Goal: Task Accomplishment & Management: Manage account settings

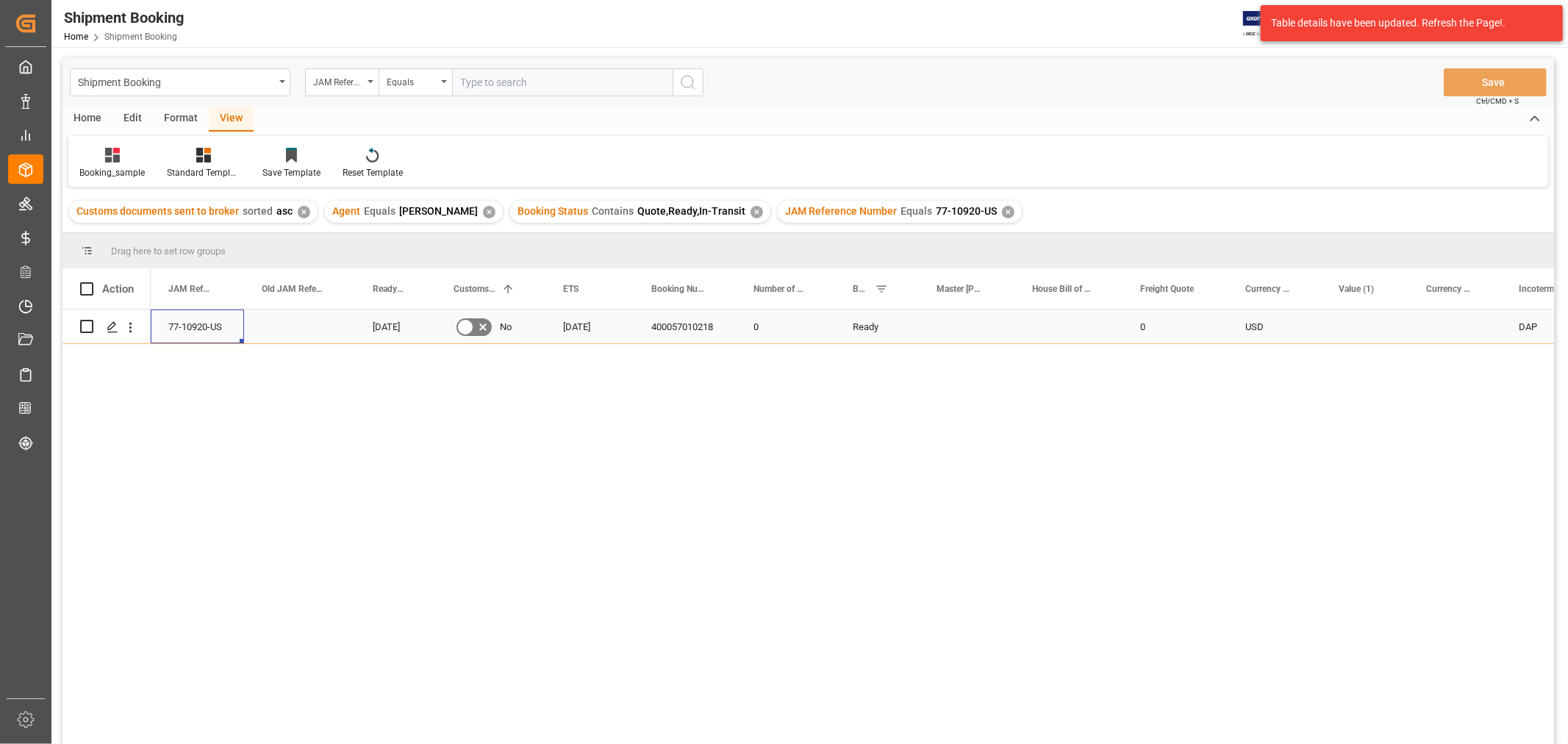
scroll to position [163, 0]
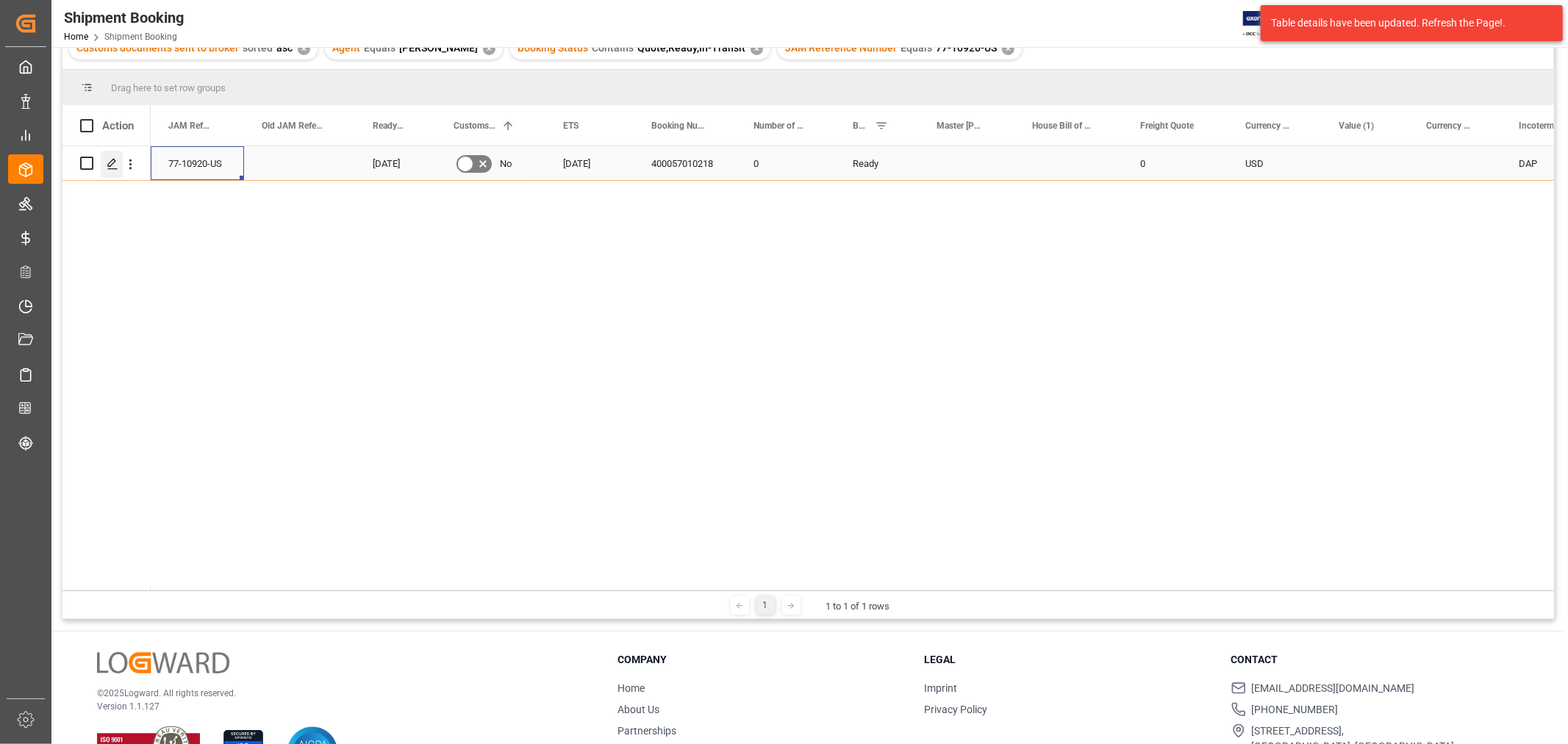
click at [108, 166] on icon "Press SPACE to select this row." at bounding box center [112, 163] width 11 height 11
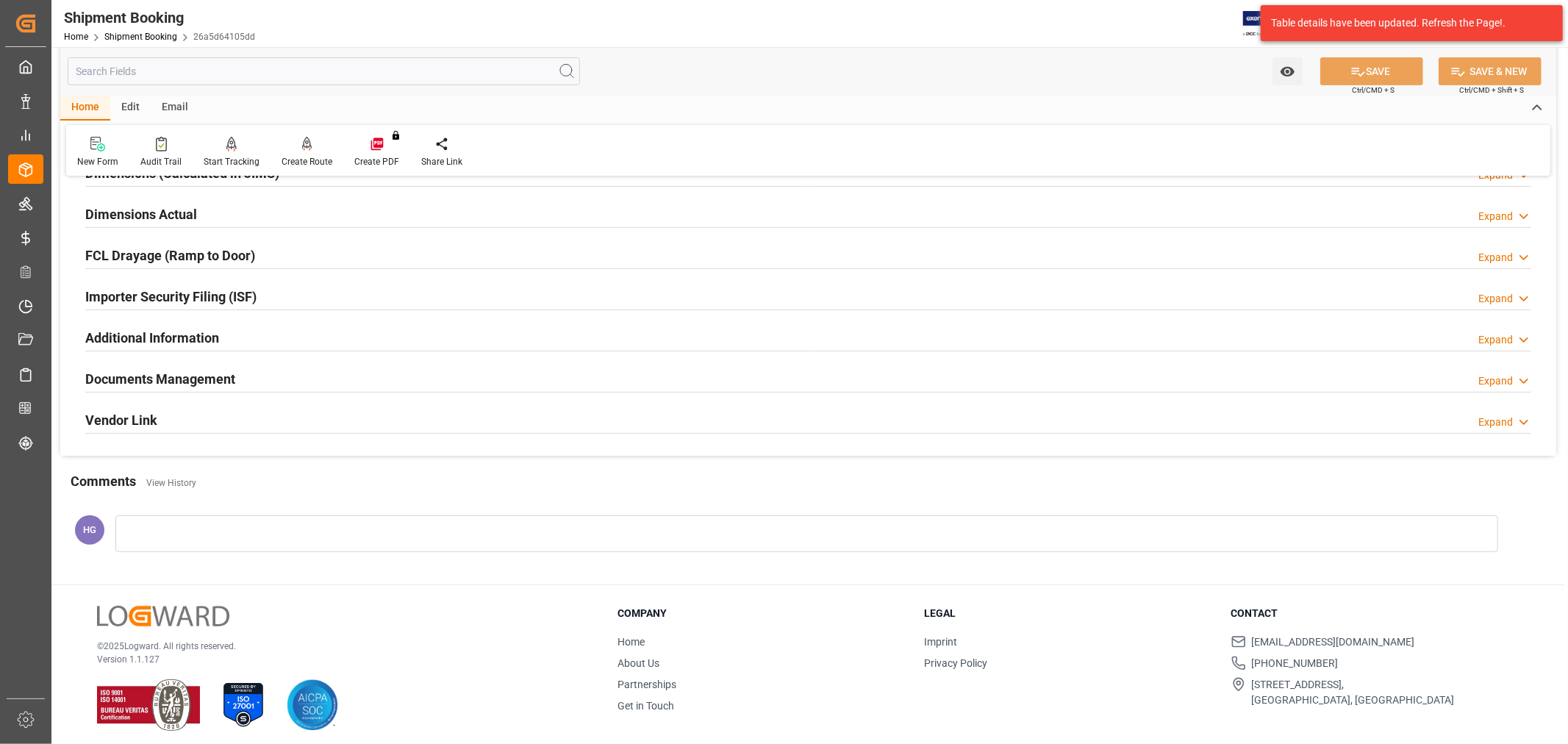
scroll to position [361, 0]
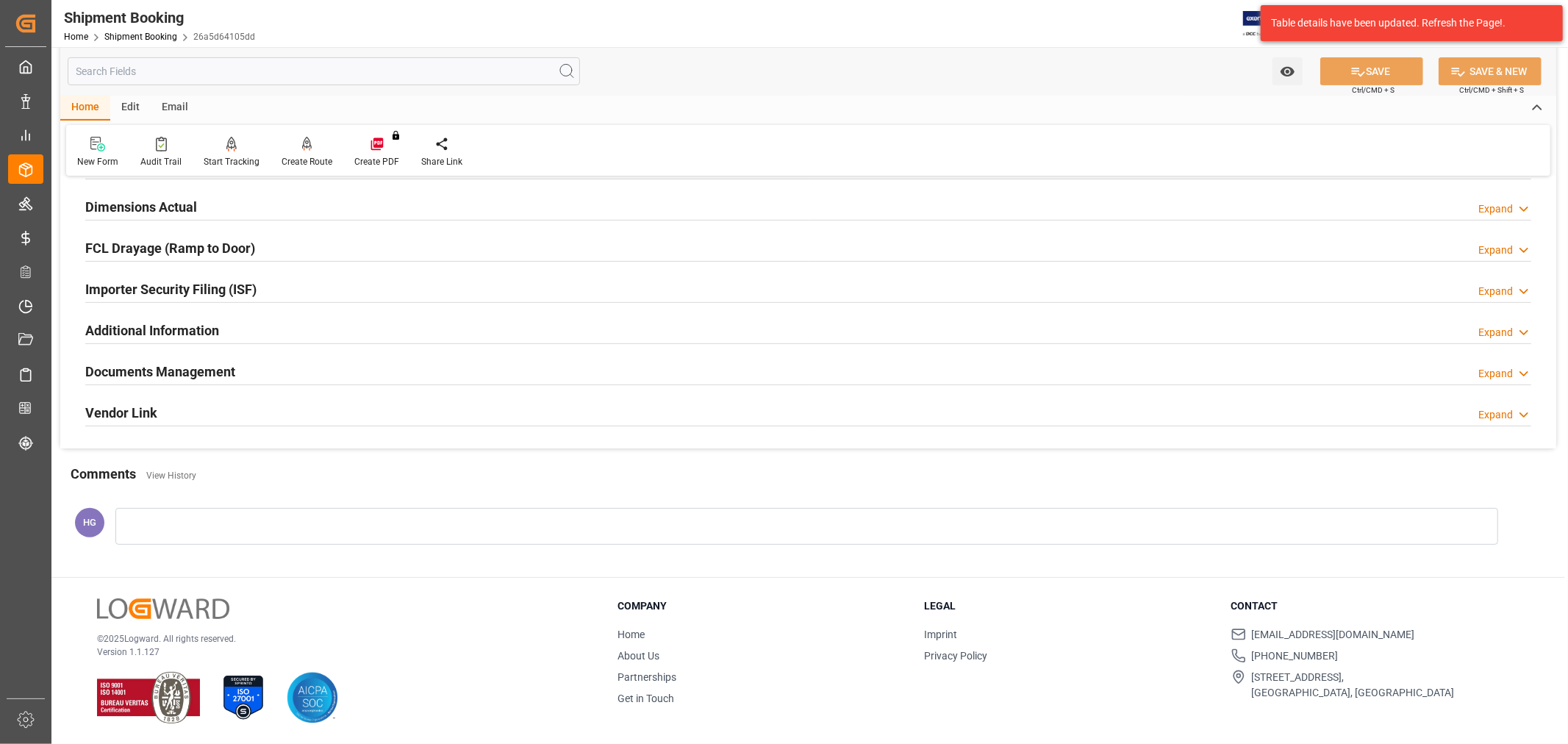
click at [247, 376] on div "Documents Management Expand" at bounding box center [808, 371] width 1446 height 28
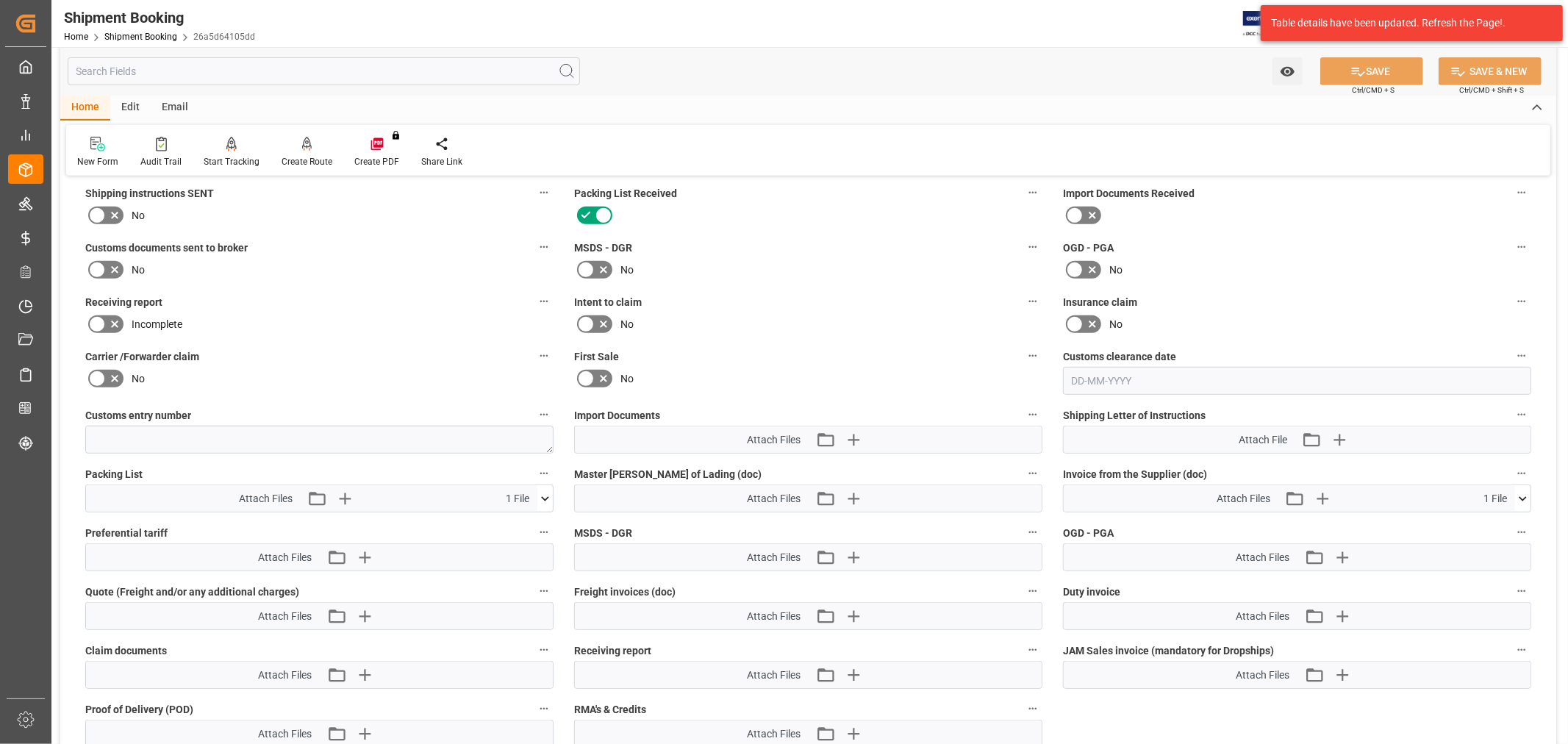
scroll to position [606, 0]
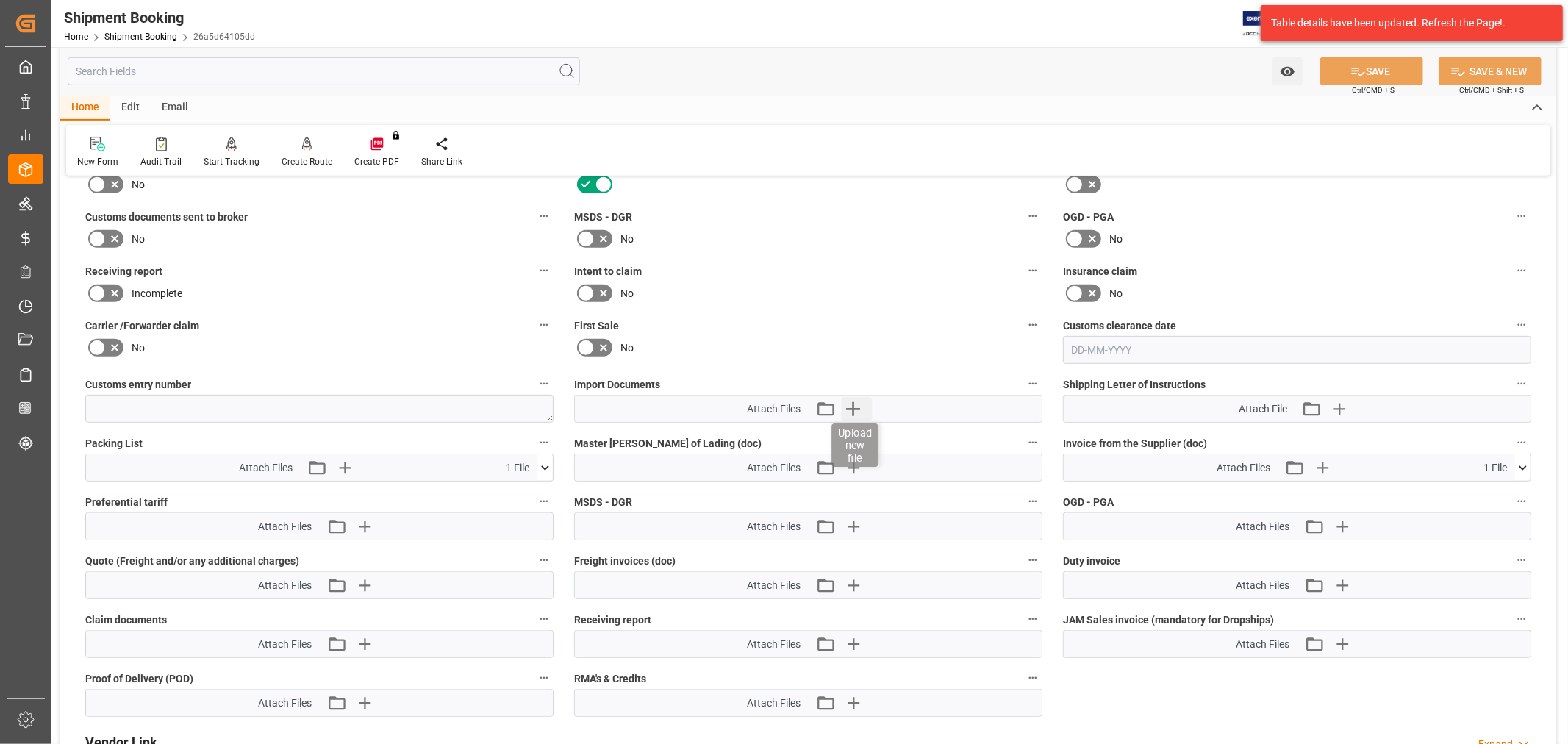
click at [847, 402] on icon "button" at bounding box center [853, 408] width 24 height 24
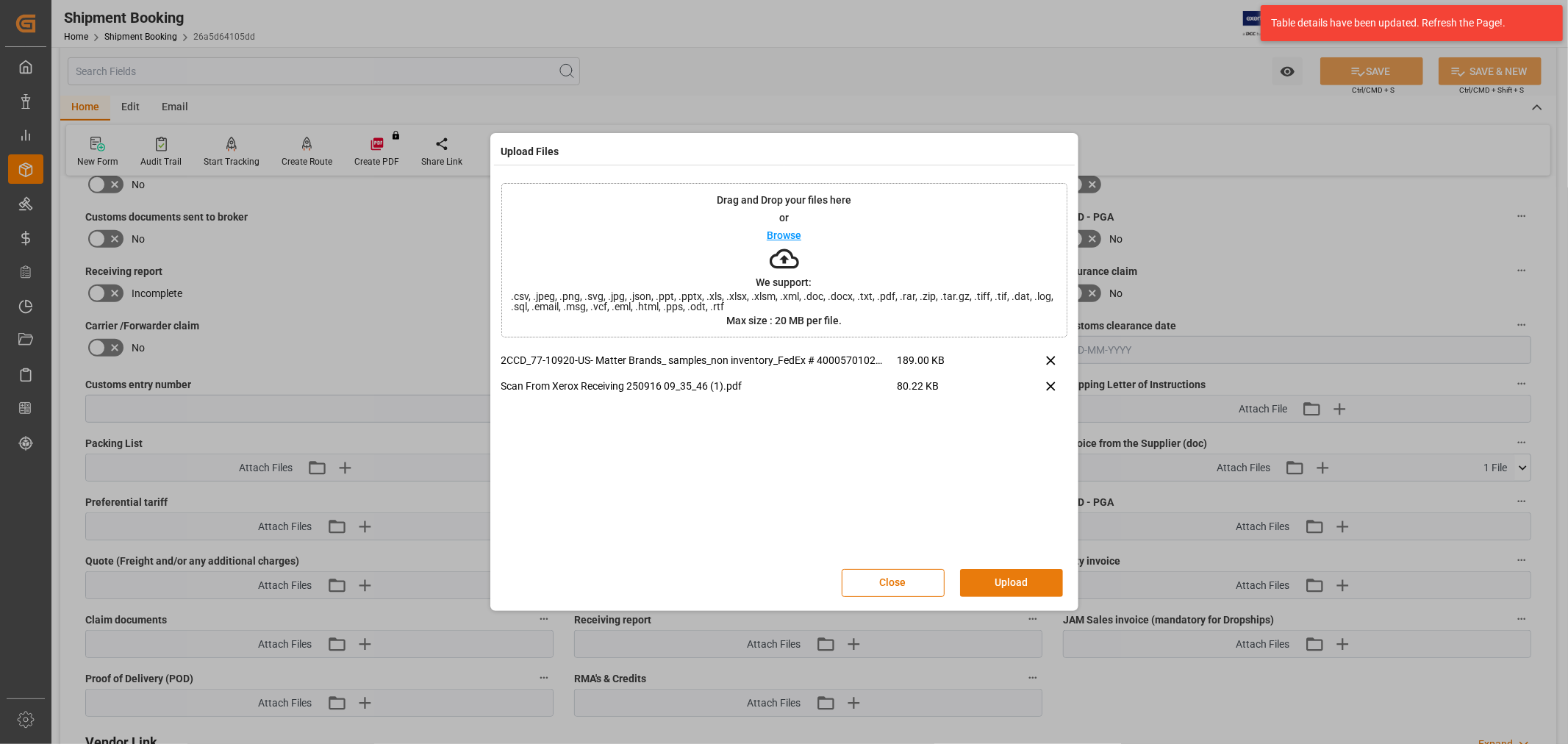
click at [1007, 577] on button "Upload" at bounding box center [1011, 583] width 103 height 28
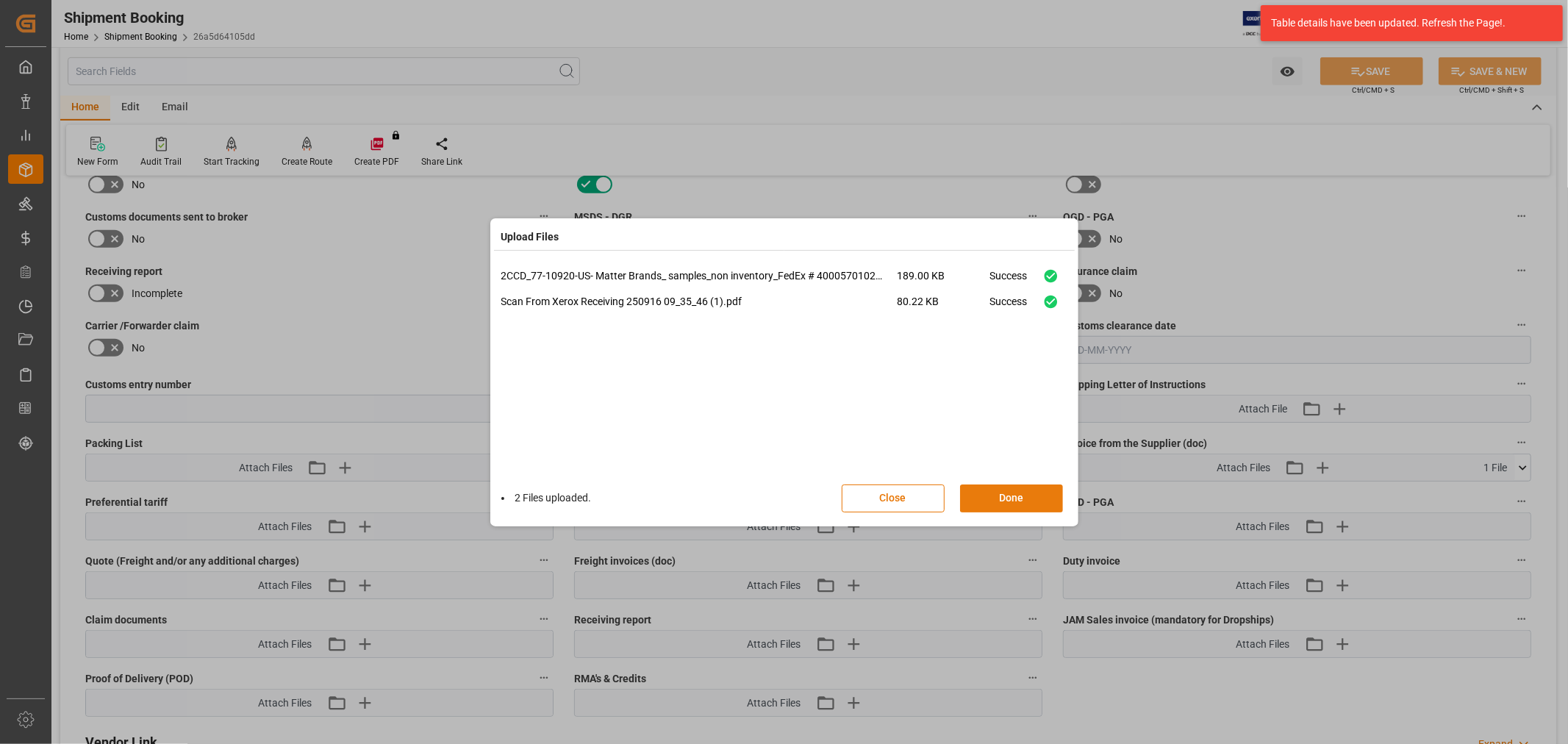
click at [1015, 501] on button "Done" at bounding box center [1011, 498] width 103 height 28
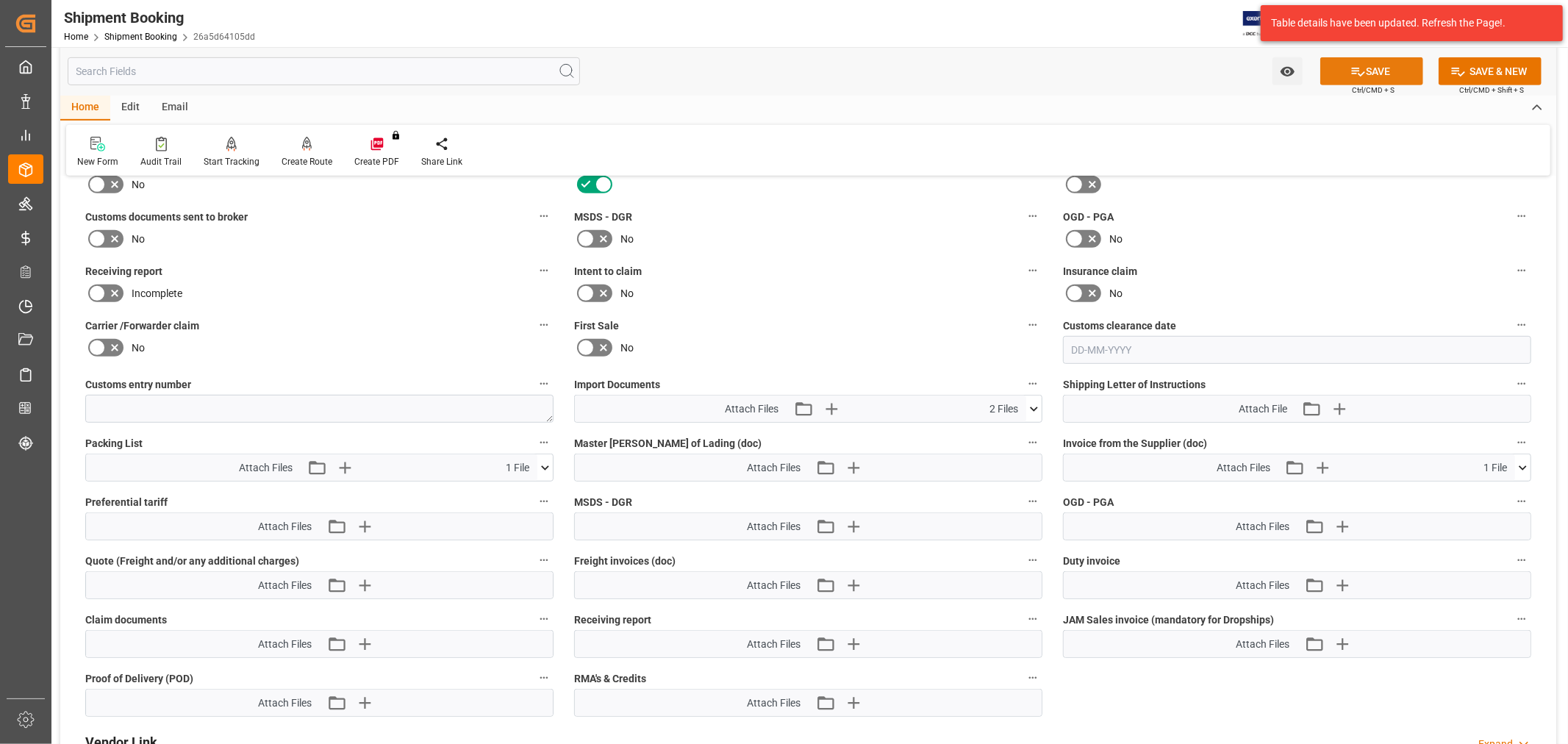
click at [1353, 70] on icon at bounding box center [1358, 72] width 13 height 9
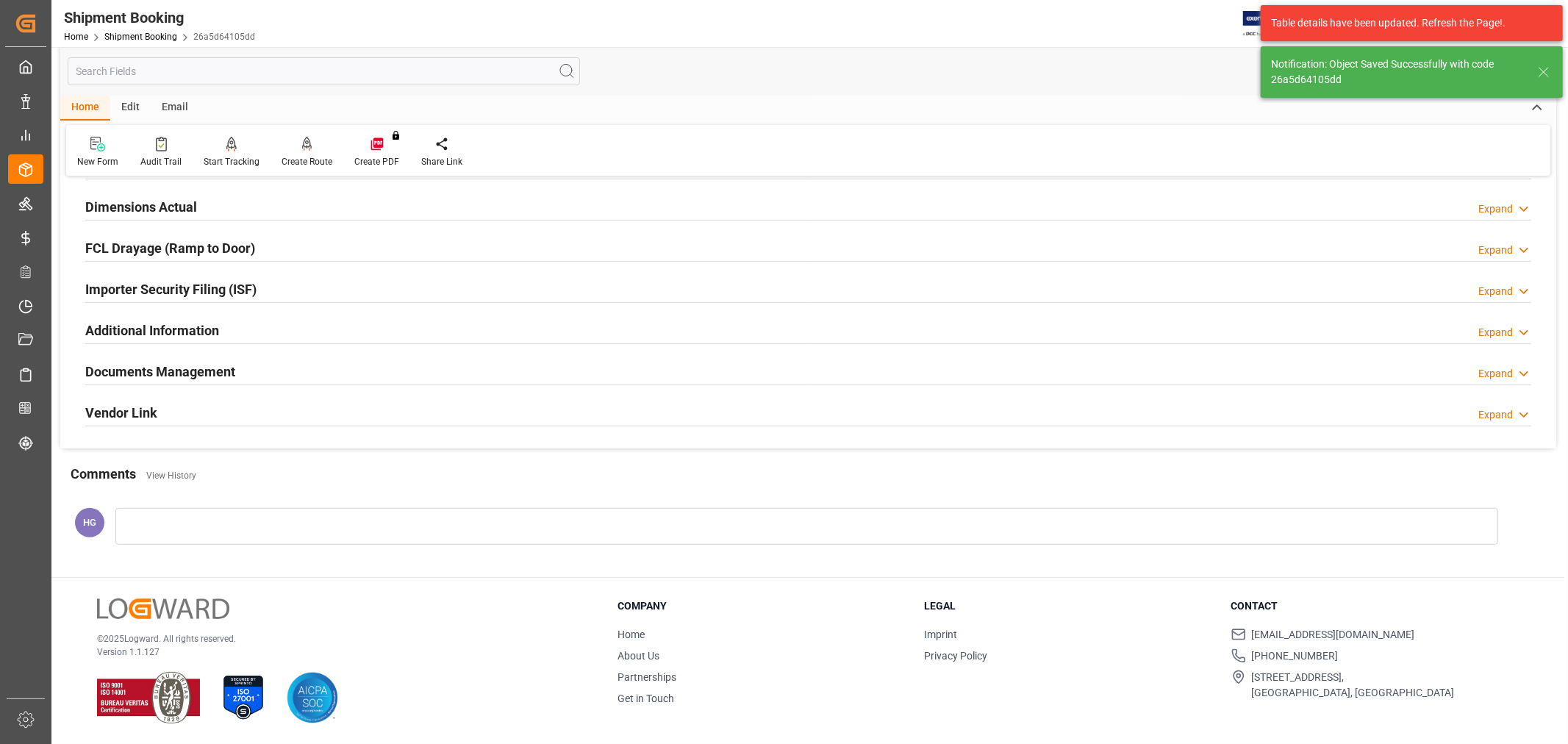
scroll to position [361, 0]
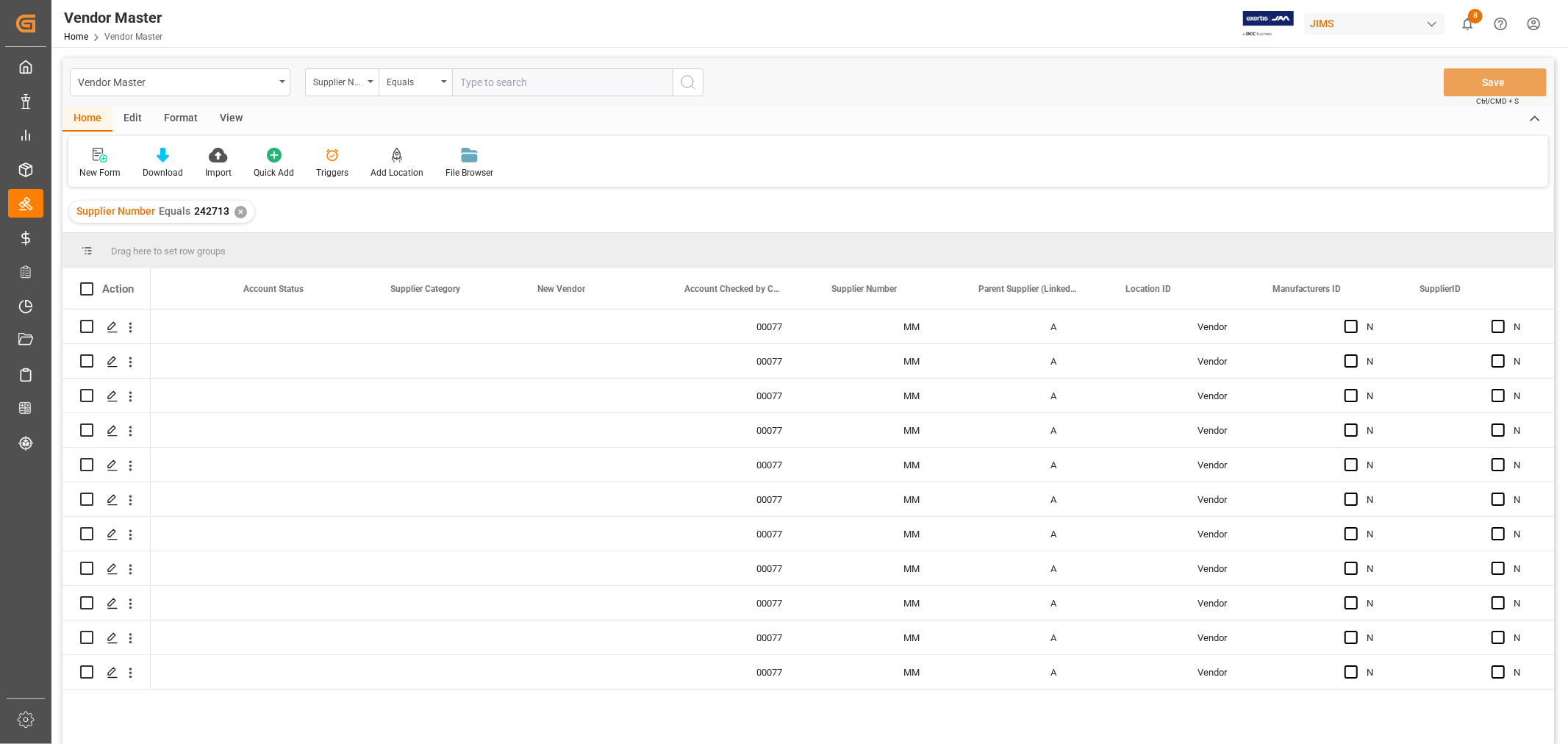
scroll to position [0, 806]
